Goal: Navigation & Orientation: Find specific page/section

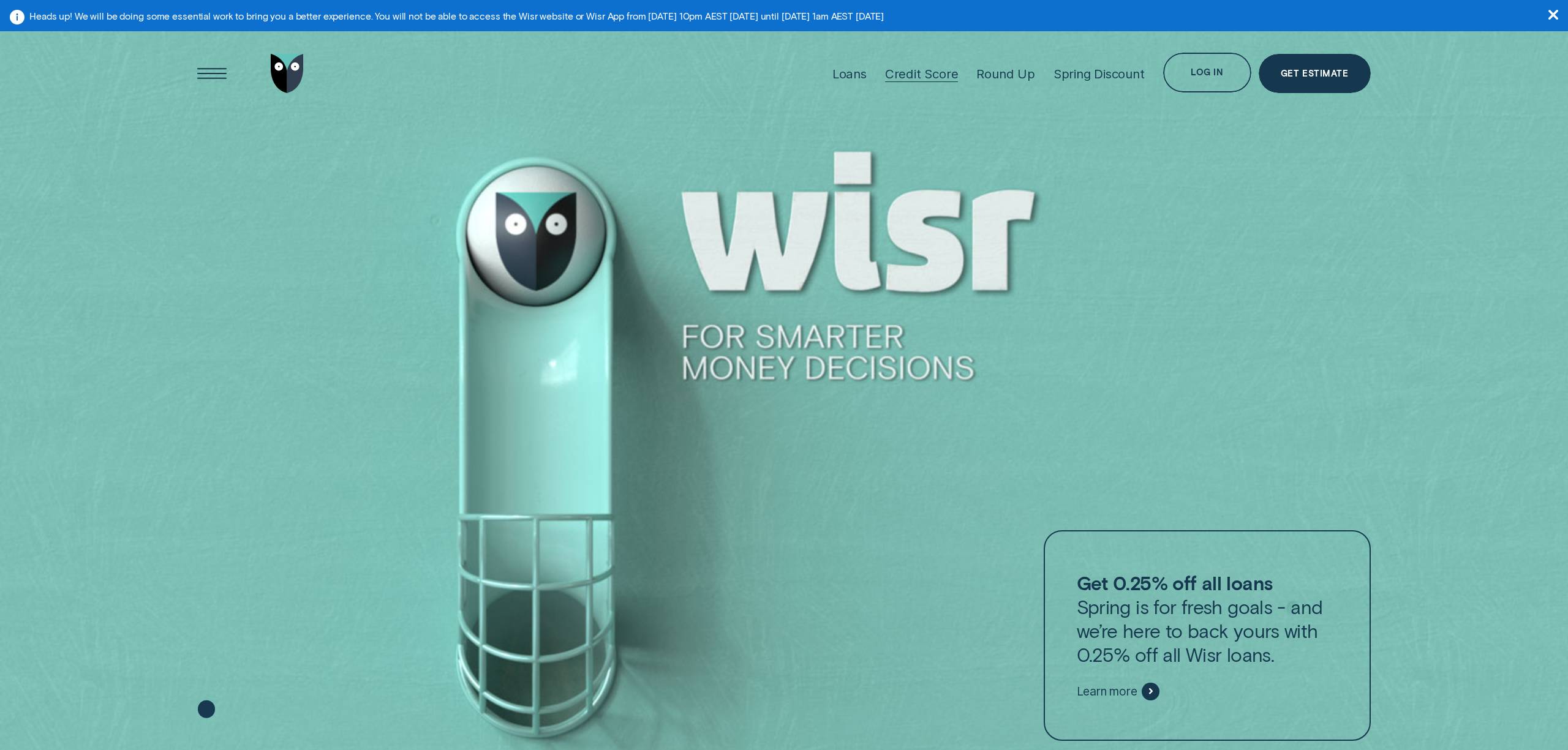
click at [922, 70] on div "Credit Score" at bounding box center [921, 73] width 73 height 15
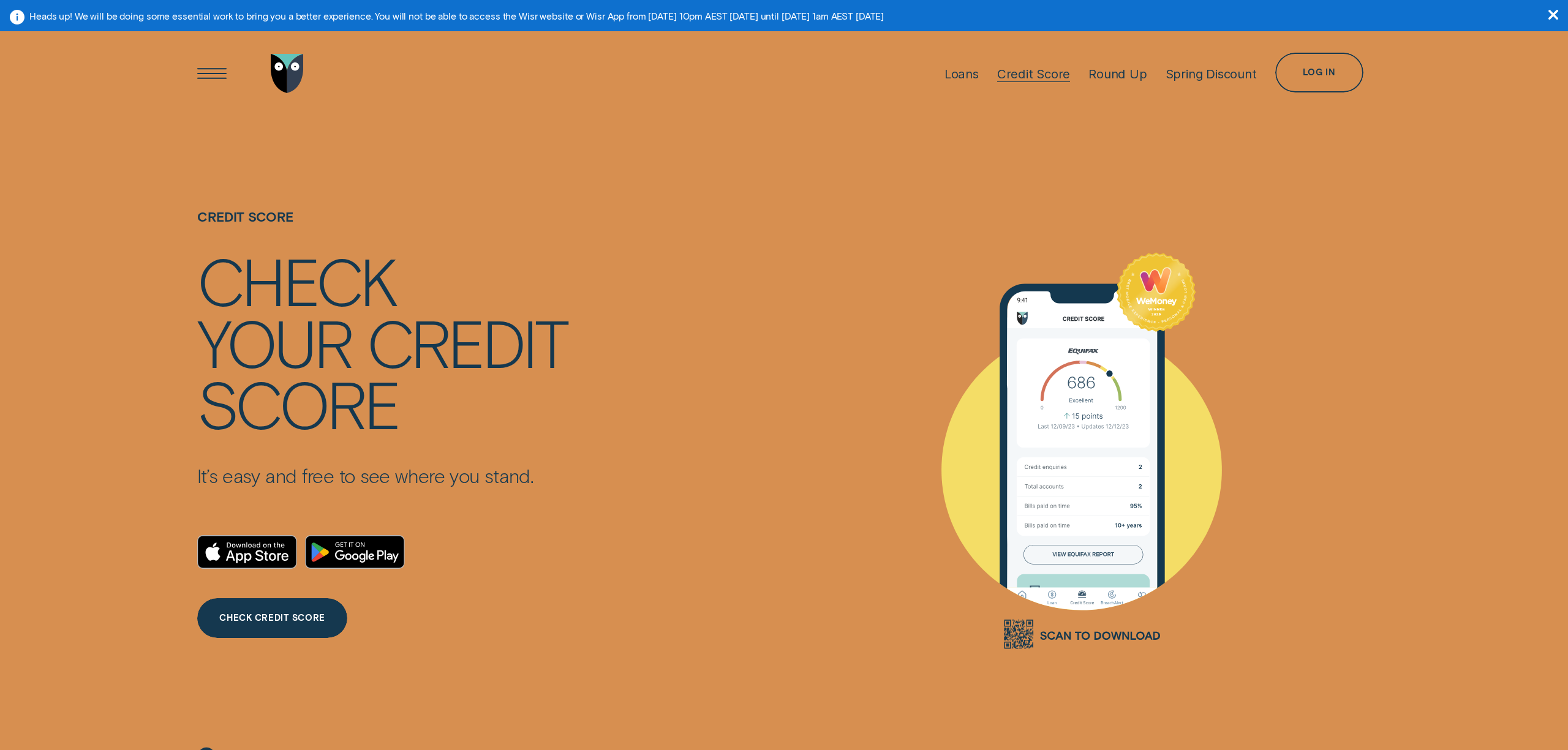
click at [1029, 64] on div "Credit Score" at bounding box center [1034, 73] width 73 height 88
click at [1120, 75] on div "Round Up" at bounding box center [1118, 73] width 58 height 15
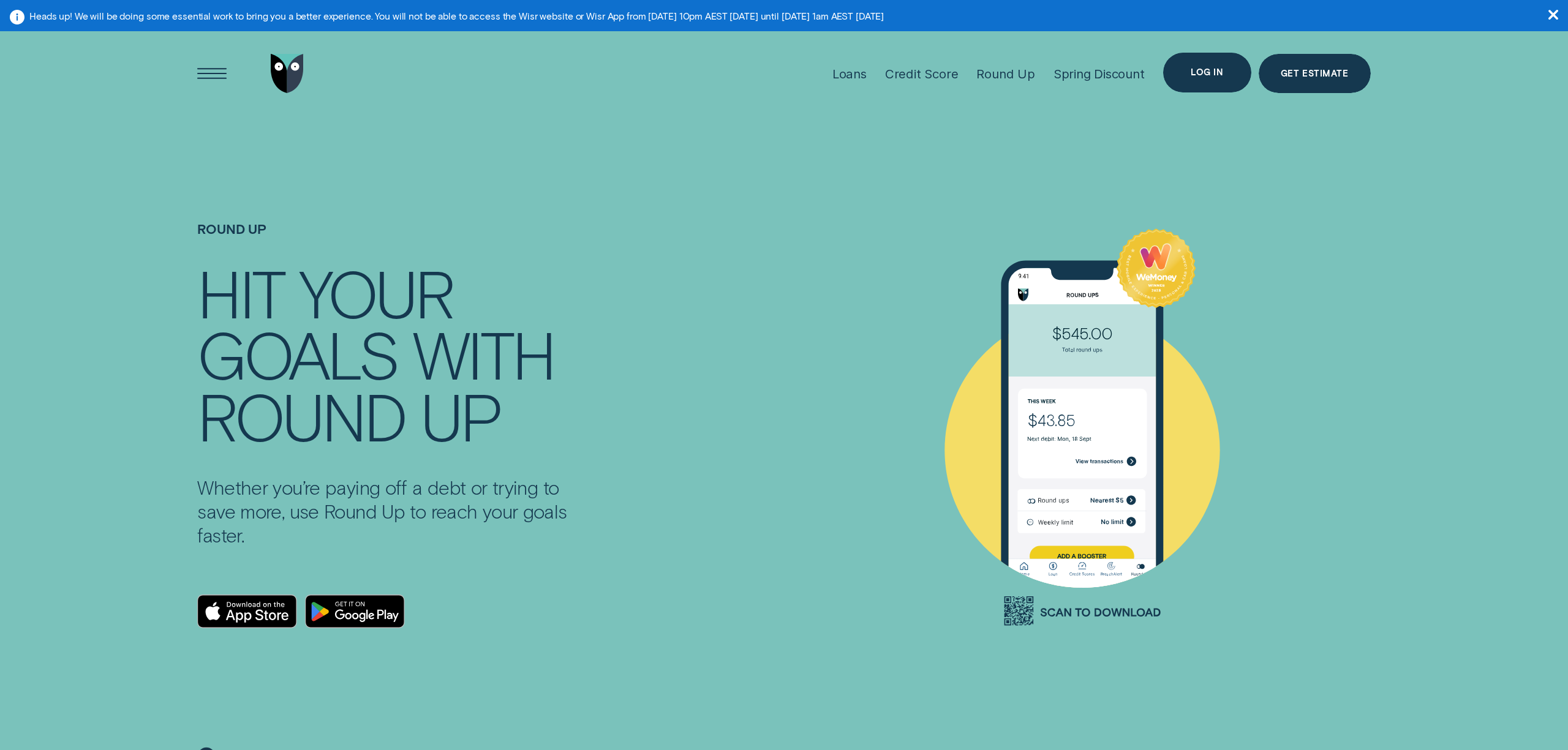
click at [1202, 65] on div "Log in" at bounding box center [1207, 72] width 88 height 40
